Goal: Transaction & Acquisition: Purchase product/service

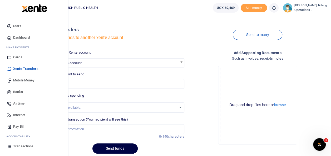
click at [16, 79] on span "Mobile Money" at bounding box center [23, 80] width 21 height 5
click at [22, 78] on span "Mobile Money" at bounding box center [23, 80] width 21 height 5
click at [29, 79] on span "Mobile Money" at bounding box center [23, 80] width 21 height 5
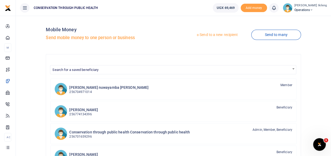
click at [219, 31] on link "Send to a new recipient" at bounding box center [216, 34] width 69 height 9
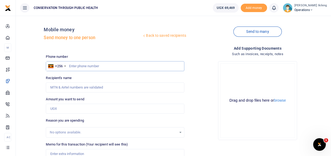
click at [123, 68] on input "text" at bounding box center [115, 66] width 138 height 10
type input "776854775"
type input "[PERSON_NAME]"
type input "776854775"
click at [86, 109] on input "Amount you want to send" at bounding box center [115, 109] width 138 height 10
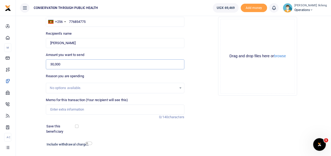
scroll to position [45, 0]
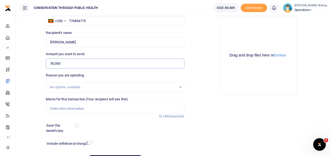
type input "30,000"
click at [86, 107] on input "Memo for this transaction (Your recipient will see this)" at bounding box center [115, 109] width 138 height 10
type input "transport to [GEOGRAPHIC_DATA] to pick some documents"
click at [89, 143] on input "checkbox" at bounding box center [88, 142] width 7 height 3
checkbox input "true"
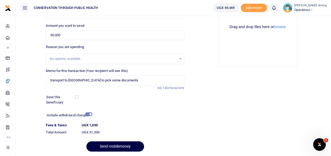
scroll to position [77, 0]
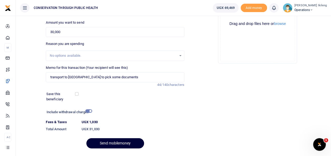
click at [128, 141] on button "Send mobilemoney" at bounding box center [115, 143] width 58 height 10
